Goal: Navigation & Orientation: Find specific page/section

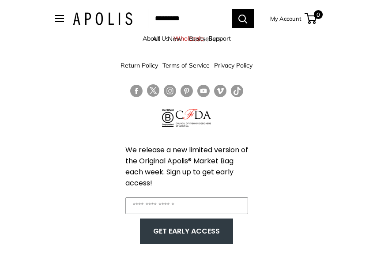
click at [151, 38] on div "All New Bestsellers" at bounding box center [187, 41] width 299 height 17
click at [154, 37] on link "All" at bounding box center [156, 38] width 8 height 8
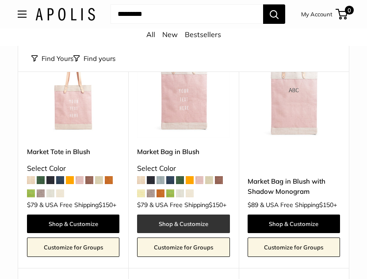
scroll to position [1281, 0]
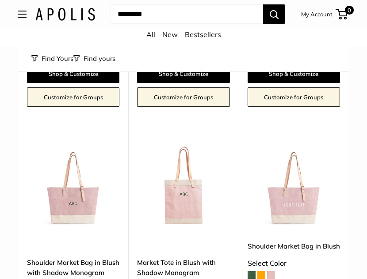
click at [149, 33] on link "All" at bounding box center [150, 34] width 9 height 9
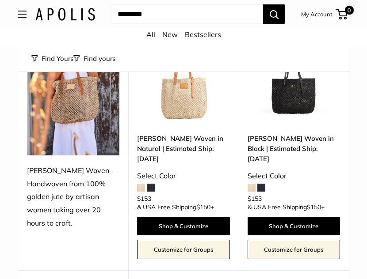
scroll to position [44, 0]
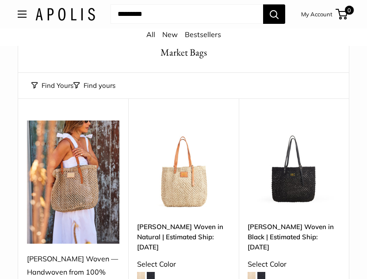
click at [28, 14] on div "Market Bags Group Gifting New Need help? Text Us: 20919 [EMAIL_ADDRESS][DOMAIN_…" at bounding box center [183, 13] width 331 height 19
click at [22, 15] on span "Open menu" at bounding box center [22, 14] width 9 height 7
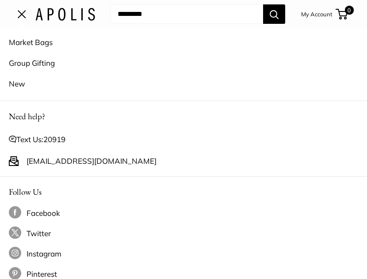
scroll to position [0, 0]
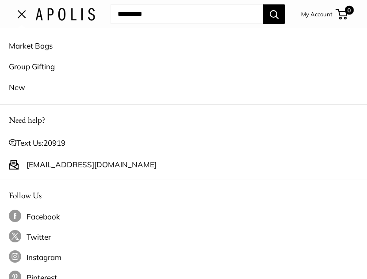
click at [18, 16] on span "Open menu" at bounding box center [22, 14] width 8 height 8
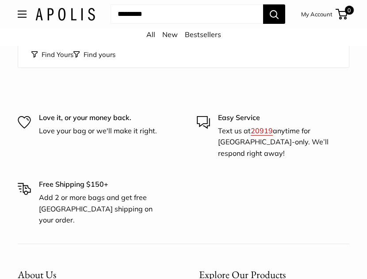
scroll to position [3975, 0]
